Goal: Task Accomplishment & Management: Manage account settings

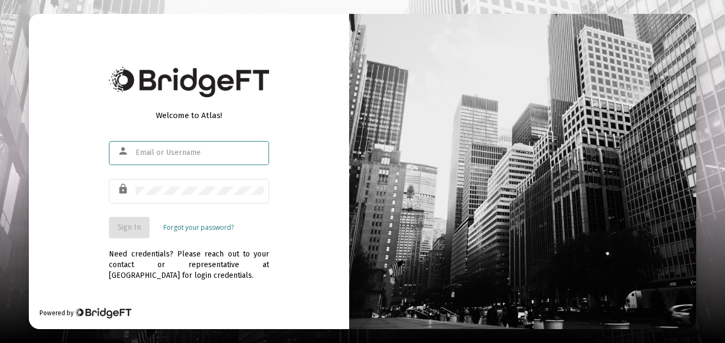
type input "[EMAIL_ADDRESS][DOMAIN_NAME]"
click at [271, 227] on div "Welcome to Atlas! person [EMAIL_ADDRESS][DOMAIN_NAME] lock Sign In Forgot your …" at bounding box center [189, 172] width 320 height 316
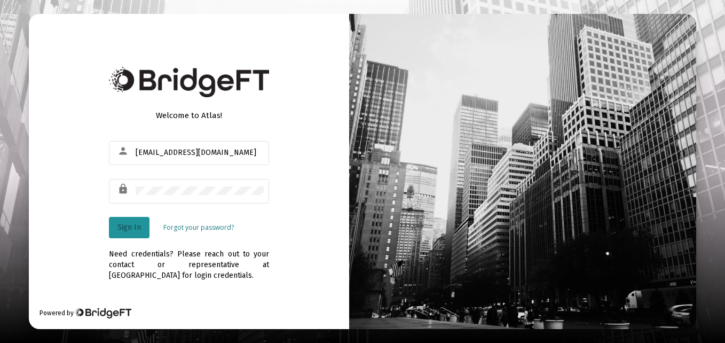
click at [127, 220] on button "Sign In" at bounding box center [129, 227] width 41 height 21
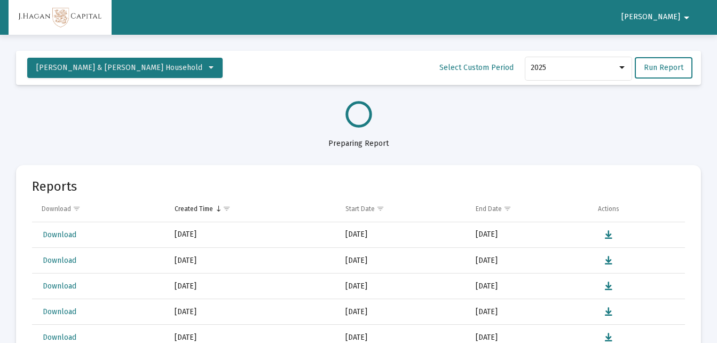
select select "View all"
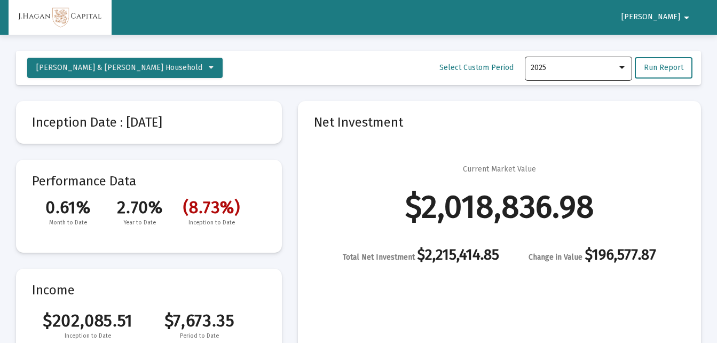
click at [627, 68] on div at bounding box center [622, 68] width 10 height 9
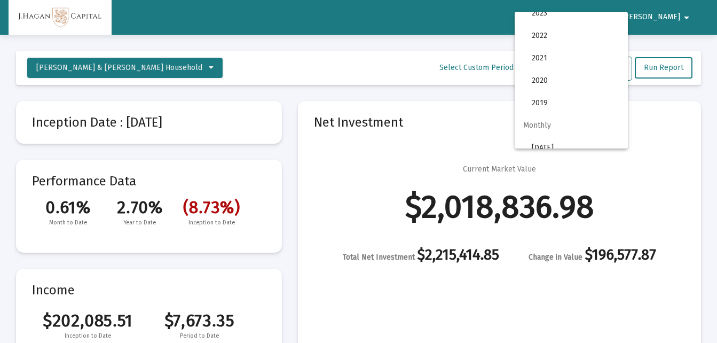
scroll to position [120, 0]
click at [672, 140] on div at bounding box center [358, 171] width 717 height 343
